Goal: Check status: Check status

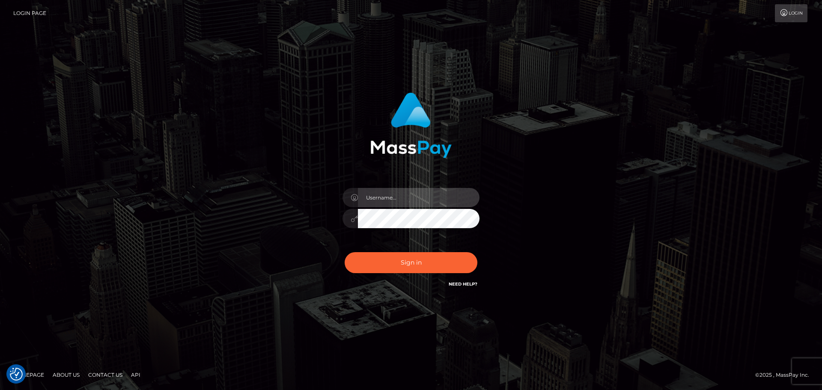
drag, startPoint x: 399, startPoint y: 199, endPoint x: 426, endPoint y: 205, distance: 27.6
click at [399, 199] on input "text" at bounding box center [419, 197] width 122 height 19
type input "georgio.nmible"
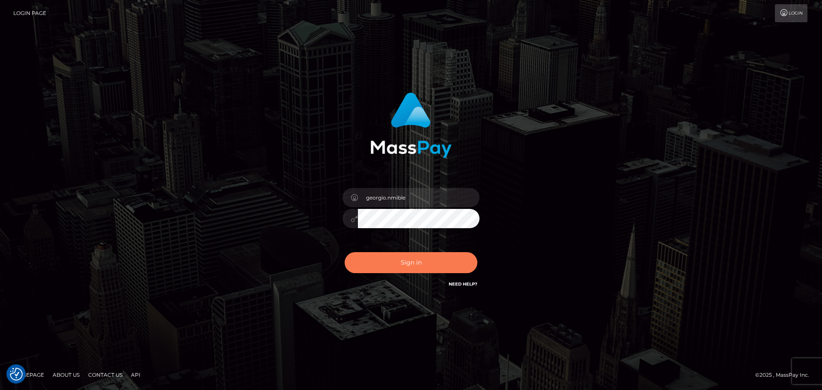
click at [408, 262] on button "Sign in" at bounding box center [411, 262] width 133 height 21
click at [413, 185] on div at bounding box center [411, 215] width 150 height 66
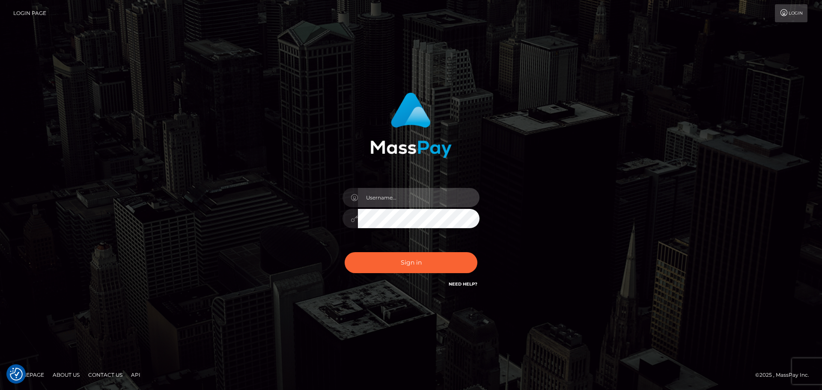
click at [402, 196] on input "text" at bounding box center [419, 197] width 122 height 19
type input "georgio.nmible"
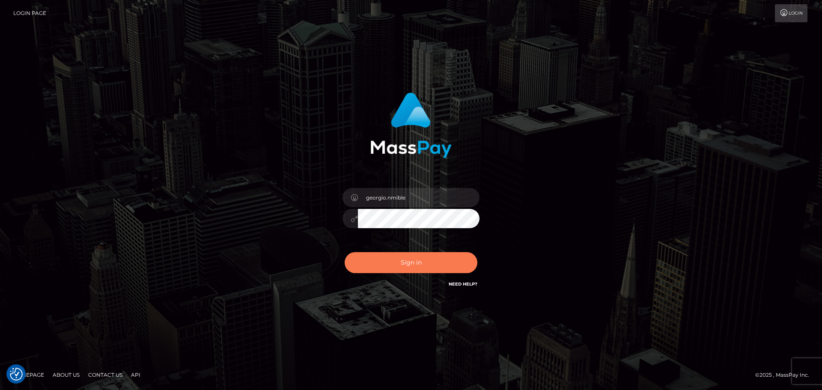
click at [393, 266] on button "Sign in" at bounding box center [411, 262] width 133 height 21
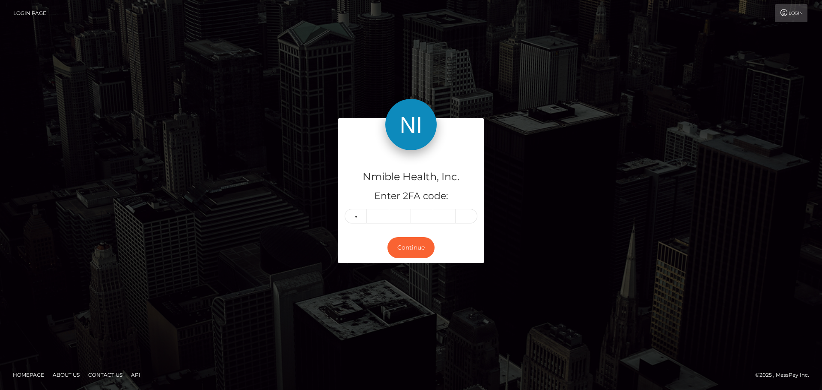
type input "4"
type input "7"
type input "9"
type input "7"
type input "5"
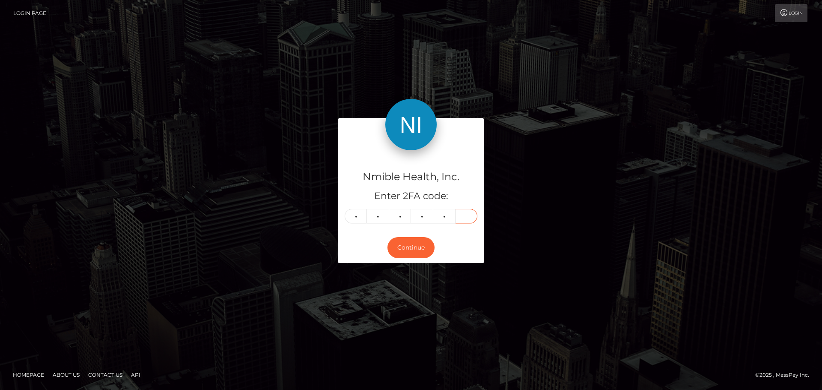
type input "5"
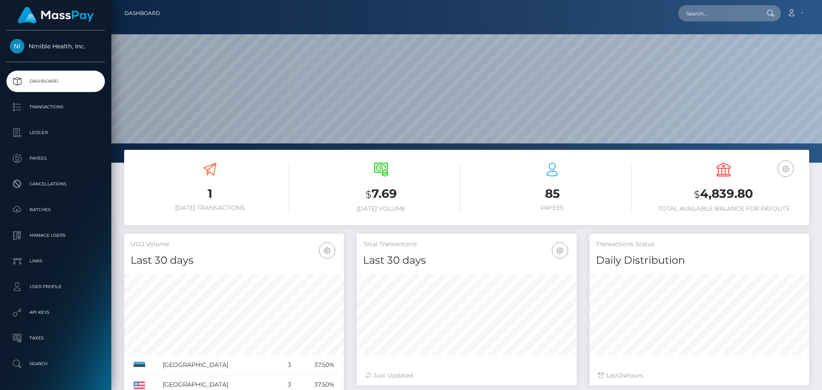
scroll to position [152, 220]
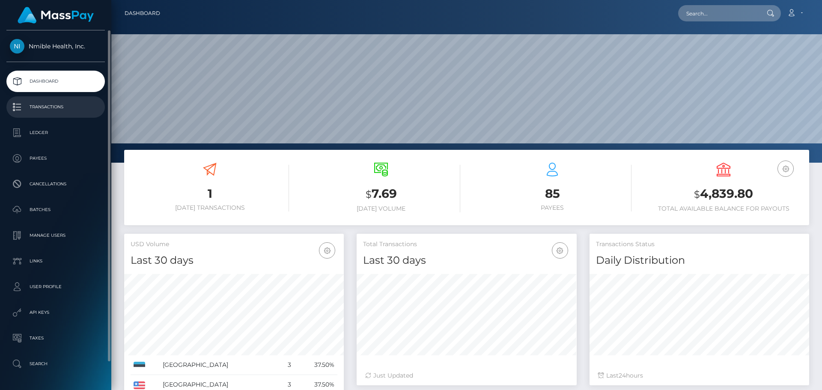
click at [48, 100] on link "Transactions" at bounding box center [55, 106] width 98 height 21
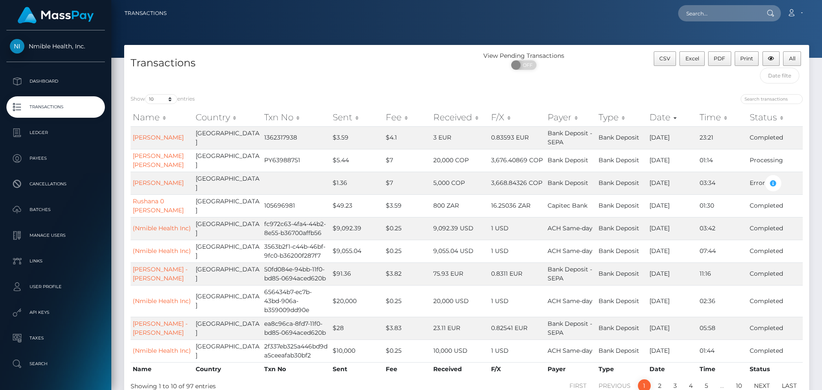
click at [321, 70] on h4 "Transactions" at bounding box center [296, 63] width 330 height 15
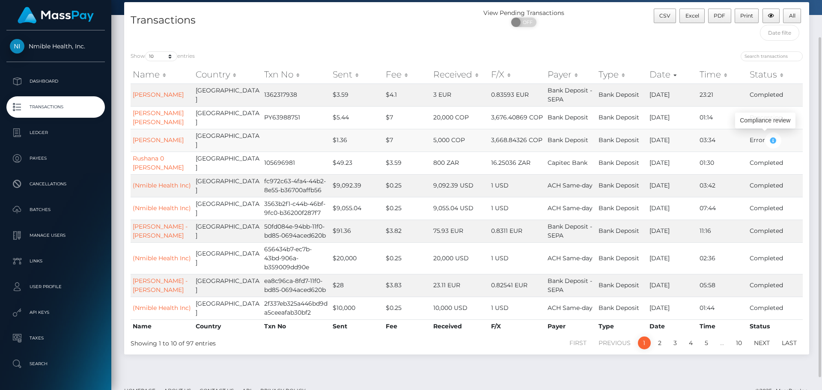
click at [775, 137] on icon "button" at bounding box center [773, 140] width 10 height 11
click at [310, 27] on h4 "Transactions" at bounding box center [296, 20] width 330 height 15
click at [158, 116] on link "MARIA PIEDAD ALVAREZ RUIZ" at bounding box center [158, 117] width 51 height 17
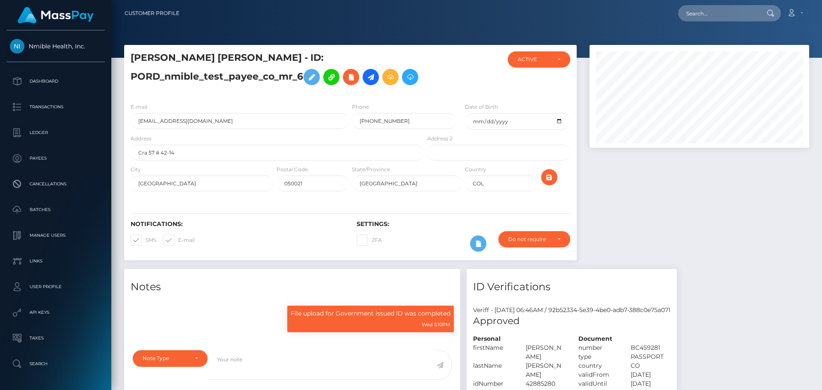
scroll to position [103, 220]
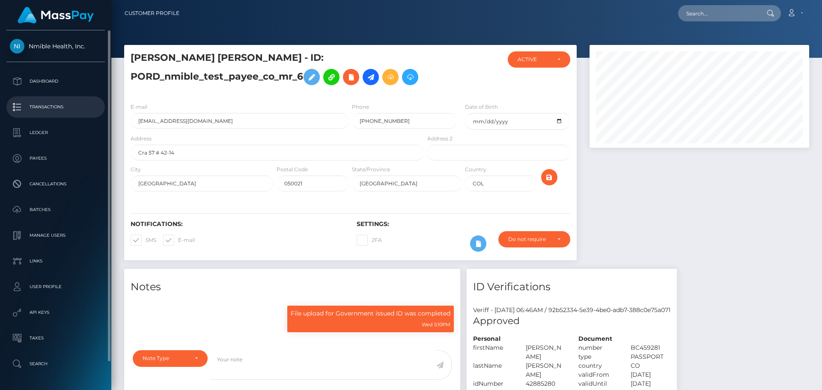
click at [45, 104] on p "Transactions" at bounding box center [56, 107] width 92 height 13
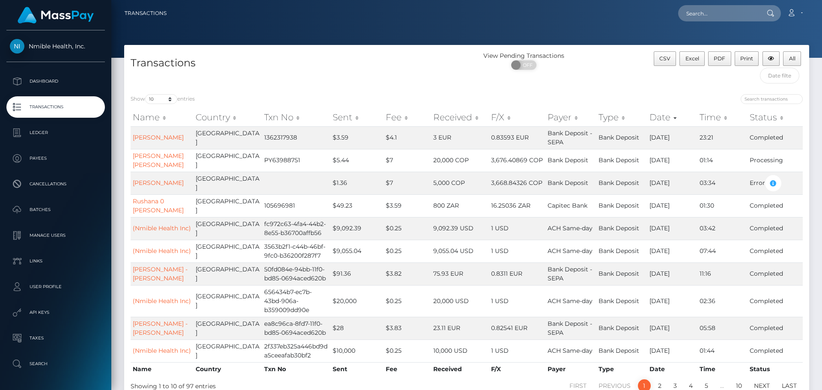
click at [287, 80] on div "Transactions" at bounding box center [295, 69] width 343 height 36
click at [284, 80] on div "Transactions" at bounding box center [295, 69] width 343 height 36
